Goal: Information Seeking & Learning: Learn about a topic

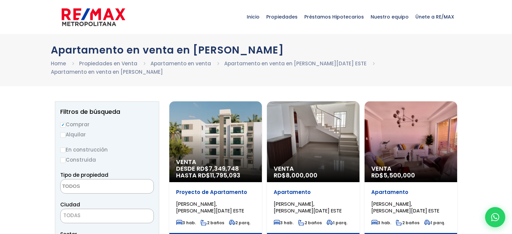
select select
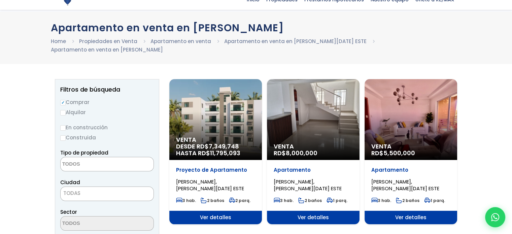
scroll to position [34, 0]
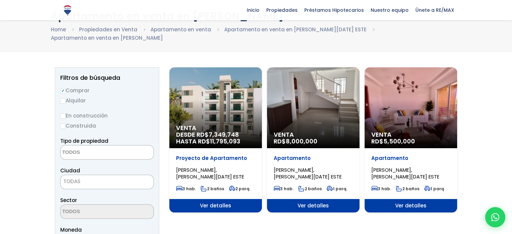
click at [395, 117] on div "Venta RD$ 5,500,000" at bounding box center [411, 107] width 93 height 81
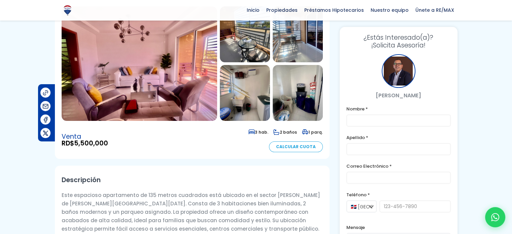
scroll to position [67, 0]
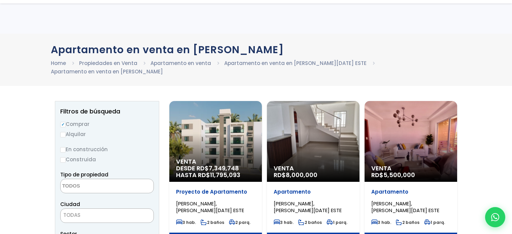
select select
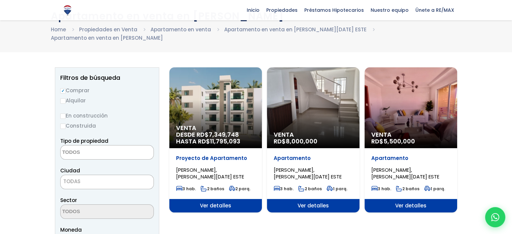
click at [302, 103] on div "Venta RD$ 8,000,000" at bounding box center [313, 107] width 93 height 81
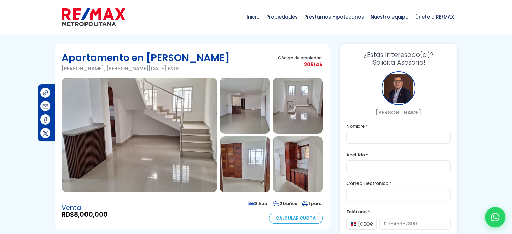
click at [134, 117] on img at bounding box center [140, 135] width 156 height 115
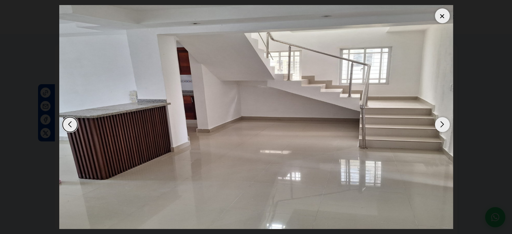
click at [442, 126] on div "Next slide" at bounding box center [442, 124] width 15 height 15
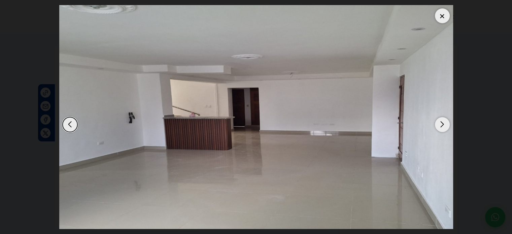
click at [441, 125] on div "Next slide" at bounding box center [442, 124] width 15 height 15
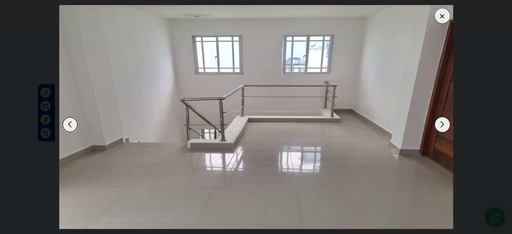
click at [439, 124] on div "Next slide" at bounding box center [442, 124] width 15 height 15
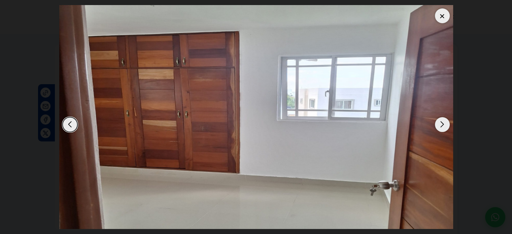
click at [437, 123] on div "Next slide" at bounding box center [442, 124] width 15 height 15
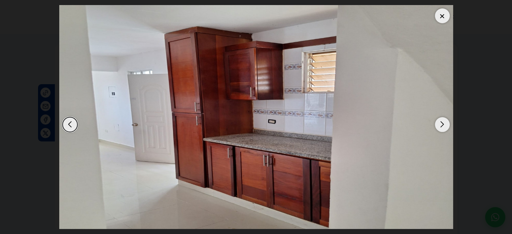
click at [435, 122] on div "Next slide" at bounding box center [442, 124] width 15 height 15
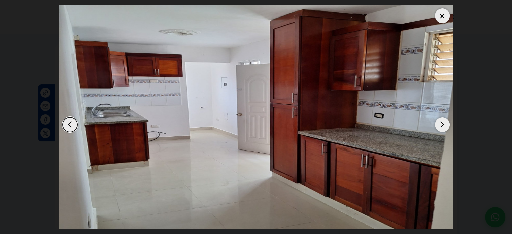
click at [432, 121] on img "6 / 11" at bounding box center [256, 117] width 394 height 224
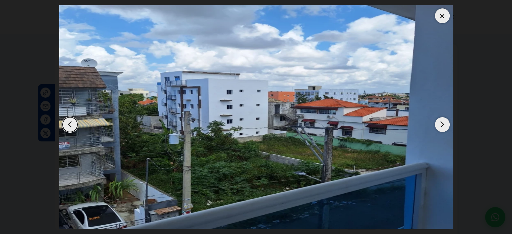
click at [440, 23] on div at bounding box center [442, 15] width 15 height 15
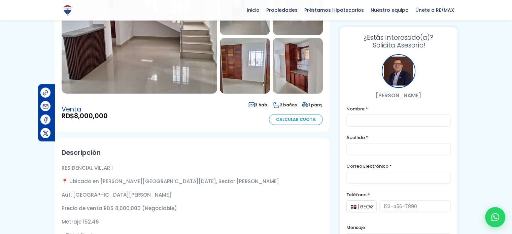
scroll to position [67, 0]
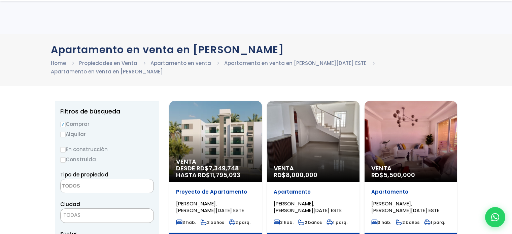
select select
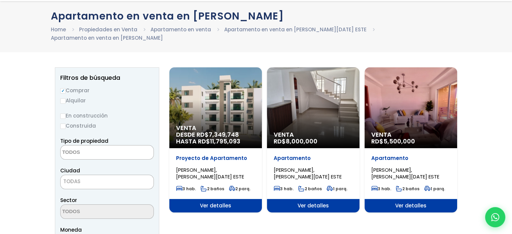
scroll to position [34, 0]
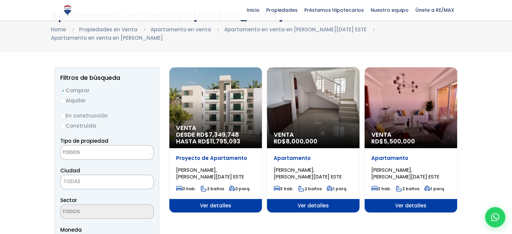
click at [321, 101] on div "Venta RD$ 8,000,000" at bounding box center [313, 107] width 93 height 81
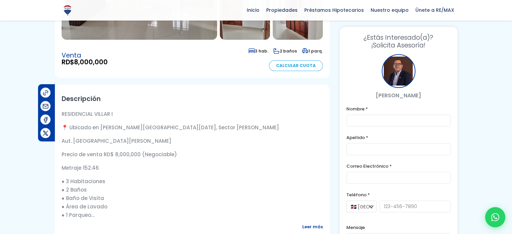
scroll to position [168, 0]
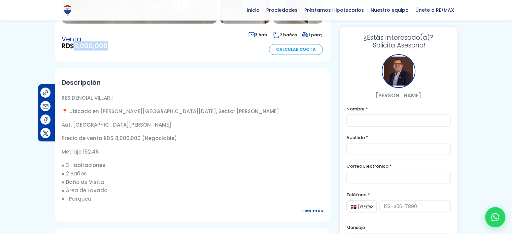
drag, startPoint x: 76, startPoint y: 45, endPoint x: 110, endPoint y: 50, distance: 33.6
click at [110, 50] on div "Venta RD$ 8,000,000 3 hab. 2 baños 1 parq. Calcular Cuota" at bounding box center [192, 42] width 261 height 25
copy span "8,000,000"
drag, startPoint x: 82, startPoint y: 151, endPoint x: 96, endPoint y: 152, distance: 14.5
click at [96, 152] on p "Metraje 152.46" at bounding box center [192, 152] width 261 height 8
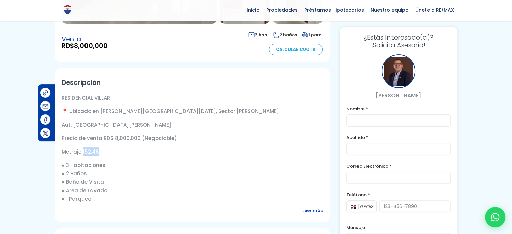
copy p "152.46"
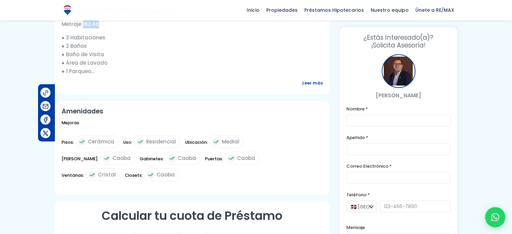
scroll to position [303, 0]
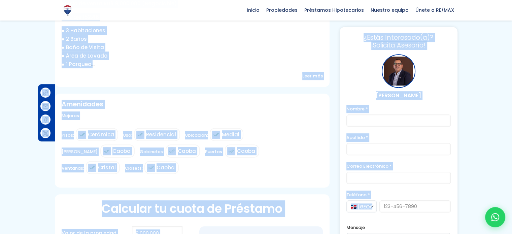
drag, startPoint x: 466, startPoint y: 201, endPoint x: 401, endPoint y: 206, distance: 64.8
click at [401, 206] on section "Apartamento en Juan López Juan López, Santo Domingo Este Código de propiedad: 2…" at bounding box center [256, 82] width 512 height 683
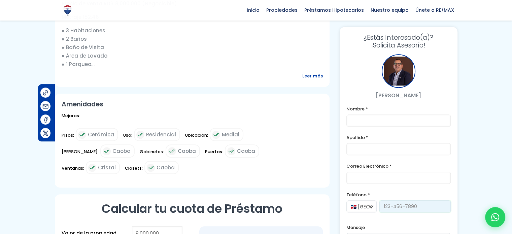
drag, startPoint x: 420, startPoint y: 206, endPoint x: 396, endPoint y: 206, distance: 24.6
click at [396, 206] on input "tel" at bounding box center [415, 206] width 71 height 12
click at [489, 192] on div at bounding box center [256, 82] width 512 height 683
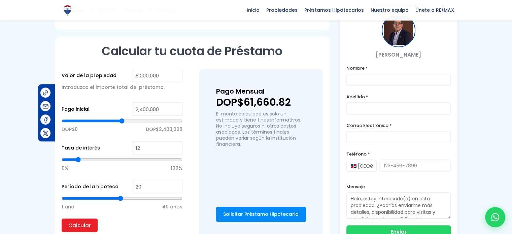
scroll to position [463, 0]
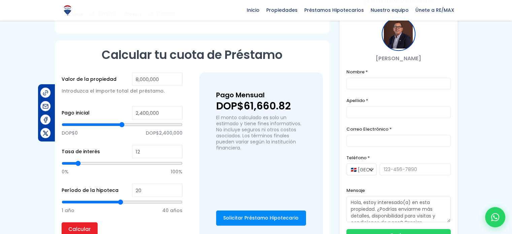
scroll to position [463, 0]
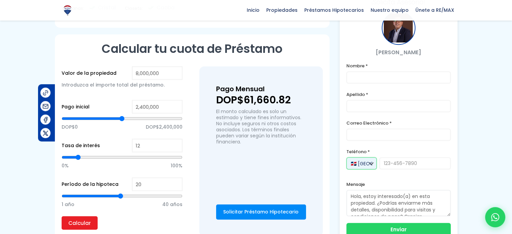
click at [371, 157] on select "🇩🇴 [GEOGRAPHIC_DATA] +1 🇺🇸 [GEOGRAPHIC_DATA] +1 🇪🇸 [GEOGRAPHIC_DATA] +34" at bounding box center [362, 163] width 30 height 12
click at [347, 157] on select "🇩🇴 [GEOGRAPHIC_DATA] +1 🇺🇸 [GEOGRAPHIC_DATA] +1 🇪🇸 [GEOGRAPHIC_DATA] +34" at bounding box center [362, 163] width 30 height 12
click at [369, 157] on select "🇩🇴 [GEOGRAPHIC_DATA] +1 🇺🇸 [GEOGRAPHIC_DATA] +1 🇪🇸 [GEOGRAPHIC_DATA] +34" at bounding box center [362, 163] width 30 height 12
click at [347, 157] on select "🇩🇴 [GEOGRAPHIC_DATA] +1 🇺🇸 [GEOGRAPHIC_DATA] +1 🇪🇸 [GEOGRAPHIC_DATA] +34" at bounding box center [362, 163] width 30 height 12
click at [369, 157] on select "🇩🇴 República Dominicana +1 🇺🇸 Estados Unidos +1 🇪🇸 España +34" at bounding box center [362, 163] width 30 height 12
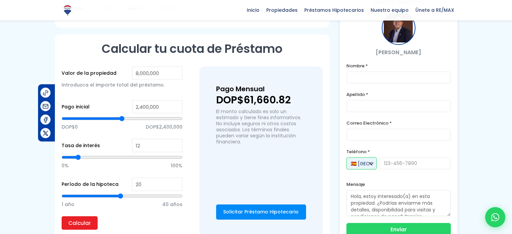
click at [347, 157] on select "🇩🇴 República Dominicana +1 🇺🇸 Estados Unidos +1 🇪🇸 España +34" at bounding box center [362, 163] width 30 height 12
click at [372, 157] on select "🇩🇴 República Dominicana +1 🇺🇸 Estados Unidos +1 🇪🇸 España +34" at bounding box center [362, 163] width 30 height 12
select select "+1"
click at [347, 157] on select "🇩🇴 República Dominicana +1 🇺🇸 Estados Unidos +1 🇪🇸 España +34" at bounding box center [362, 163] width 30 height 12
click at [371, 157] on select "🇩🇴 República Dominicana +1 🇺🇸 Estados Unidos +1 🇪🇸 España +34" at bounding box center [362, 163] width 30 height 12
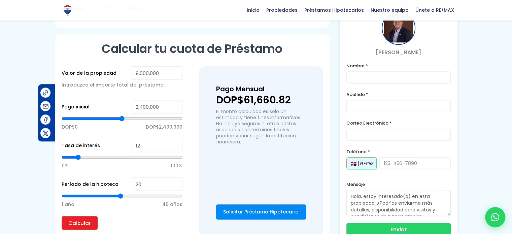
click at [371, 157] on select "🇩🇴 República Dominicana +1 🇺🇸 Estados Unidos +1 🇪🇸 España +34" at bounding box center [362, 163] width 30 height 12
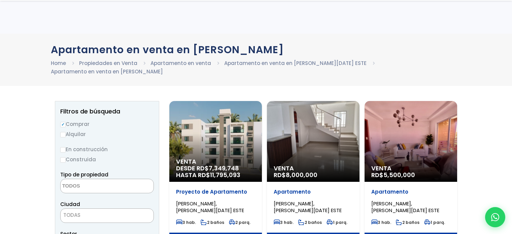
select select
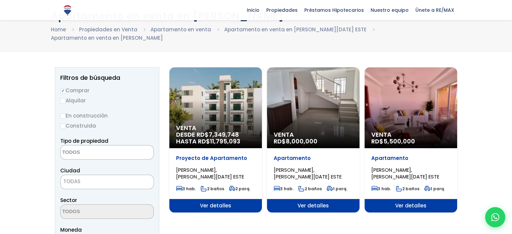
click at [404, 106] on div "Venta RD$ 5,500,000" at bounding box center [411, 107] width 93 height 81
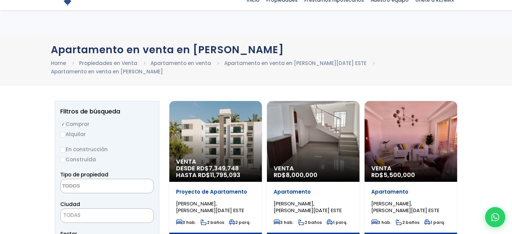
select select
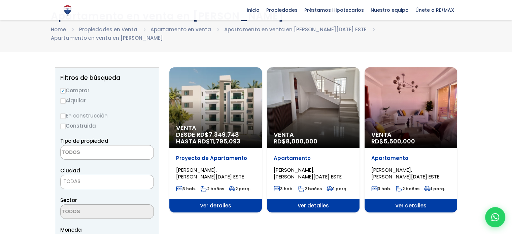
click at [221, 93] on div "Venta DESDE RD$ 7,349,748 HASTA RD$ 11,795,093" at bounding box center [215, 107] width 93 height 81
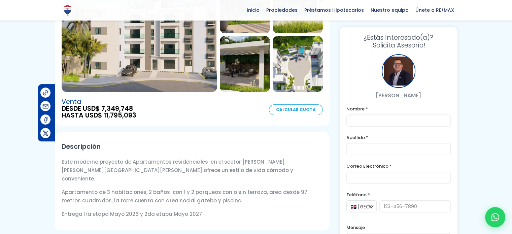
scroll to position [135, 0]
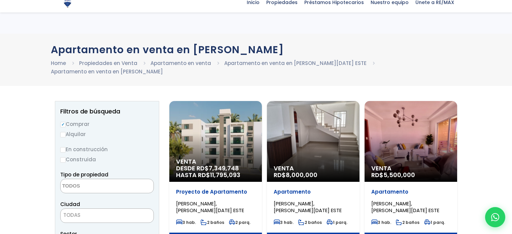
select select
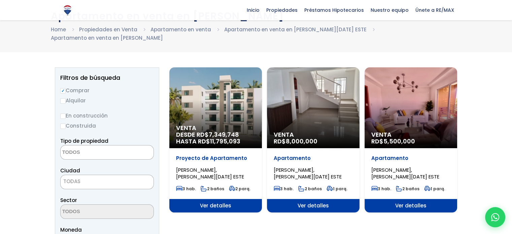
click at [333, 96] on div "Venta RD$ 8,000,000" at bounding box center [313, 107] width 93 height 81
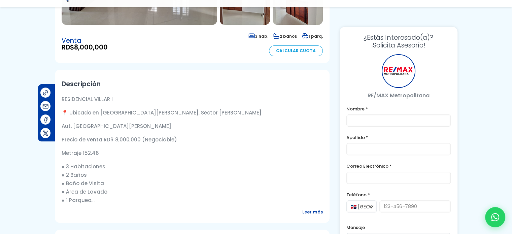
scroll to position [168, 0]
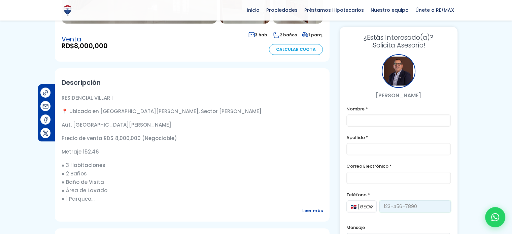
drag, startPoint x: 419, startPoint y: 206, endPoint x: 402, endPoint y: 203, distance: 17.1
click at [402, 203] on input "tel" at bounding box center [415, 206] width 71 height 12
click at [462, 206] on div at bounding box center [256, 216] width 512 height 683
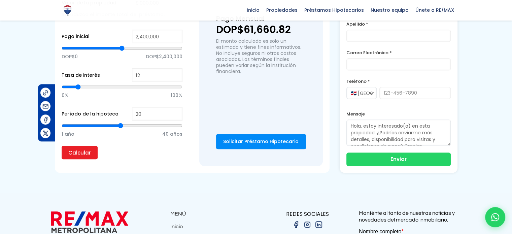
scroll to position [606, 0]
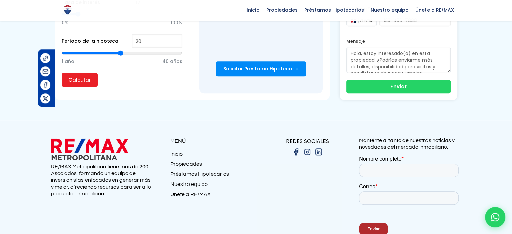
click at [96, 137] on img at bounding box center [89, 149] width 77 height 25
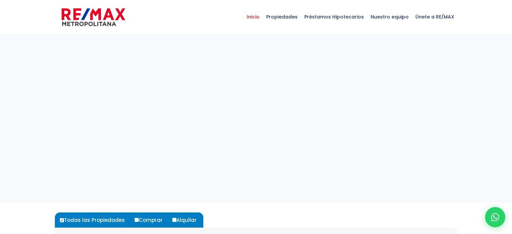
select select
